Goal: Task Accomplishment & Management: Complete application form

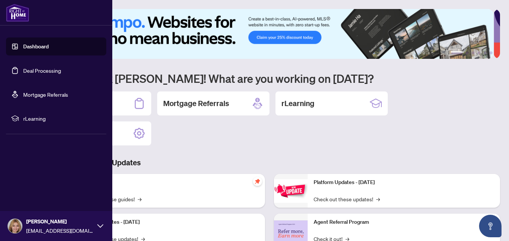
click at [23, 49] on link "Dashboard" at bounding box center [35, 46] width 25 height 7
click at [41, 48] on link "Dashboard" at bounding box center [35, 46] width 25 height 7
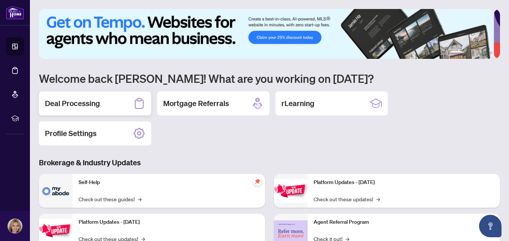
click at [89, 104] on h2 "Deal Processing" at bounding box center [72, 103] width 55 height 10
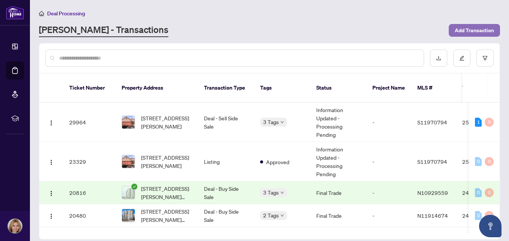
click at [478, 31] on span "Add Transaction" at bounding box center [474, 30] width 39 height 12
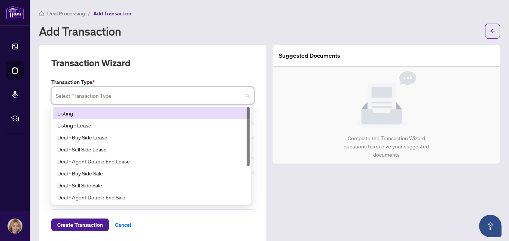
click at [177, 95] on input "search" at bounding box center [149, 96] width 187 height 16
click at [153, 115] on div "Listing" at bounding box center [151, 113] width 188 height 8
